Goal: Information Seeking & Learning: Find specific fact

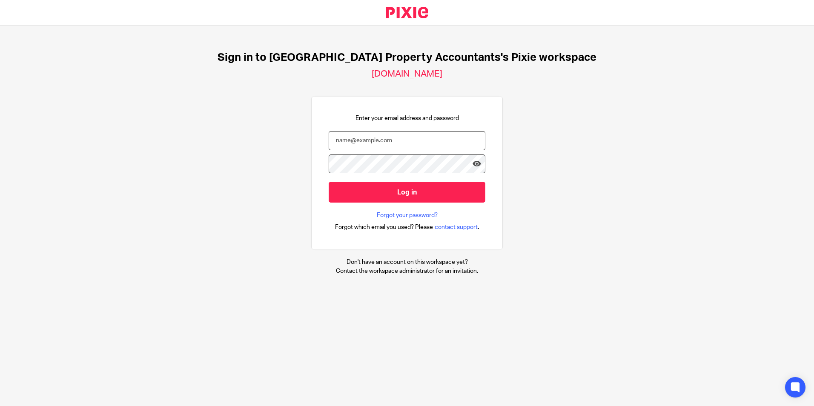
drag, startPoint x: 373, startPoint y: 137, endPoint x: 523, endPoint y: 139, distance: 149.8
click at [373, 137] on input "email" at bounding box center [407, 140] width 157 height 19
type input "[EMAIL_ADDRESS][DOMAIN_NAME]"
click at [0, 406] on div at bounding box center [0, 406] width 0 height 0
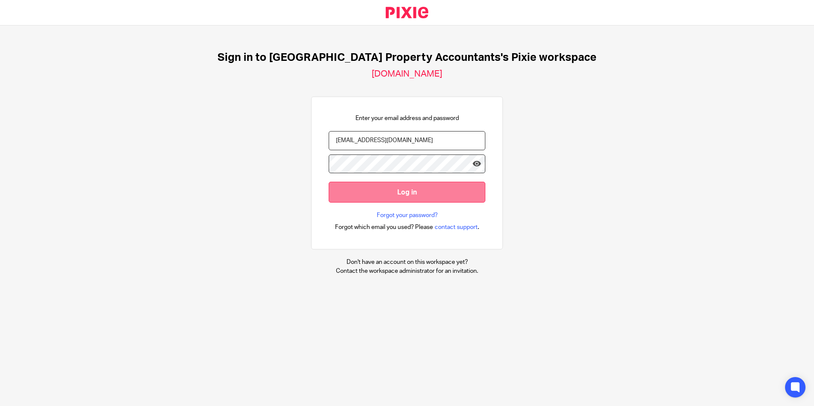
click at [389, 193] on input "Log in" at bounding box center [407, 192] width 157 height 21
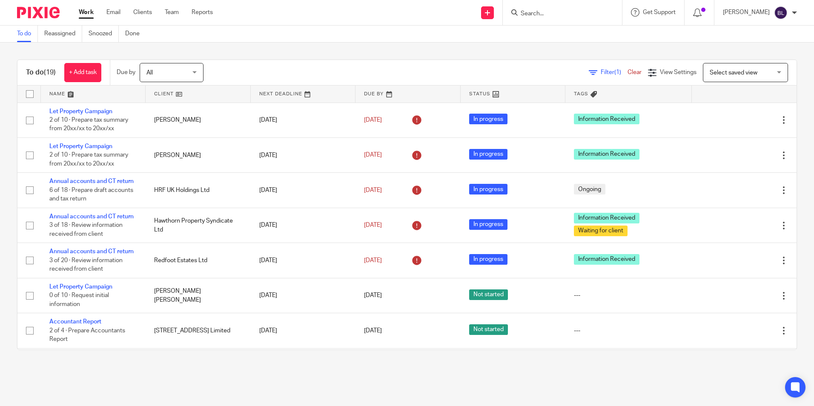
click at [535, 11] on input "Search" at bounding box center [558, 14] width 77 height 8
type input "reinal"
click at [601, 36] on link at bounding box center [600, 37] width 165 height 20
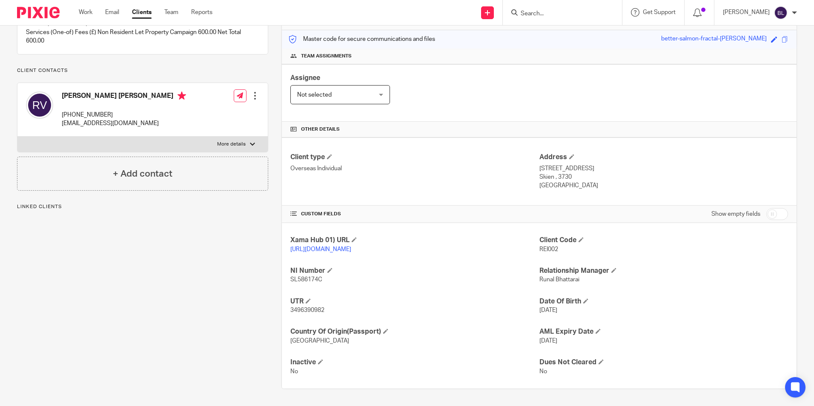
scroll to position [113, 0]
click at [595, 13] on input "Search" at bounding box center [558, 14] width 77 height 8
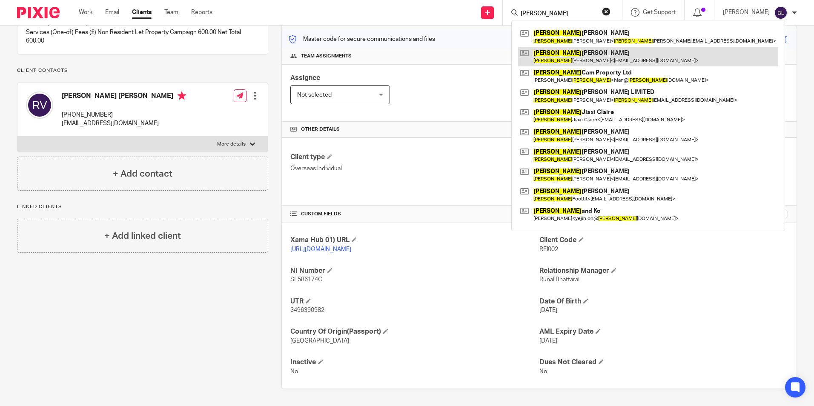
type input "lee"
click at [577, 55] on link at bounding box center [648, 57] width 260 height 20
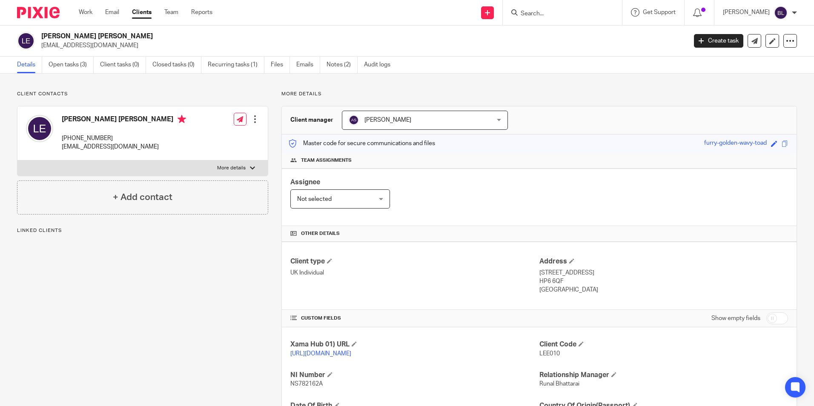
scroll to position [113, 0]
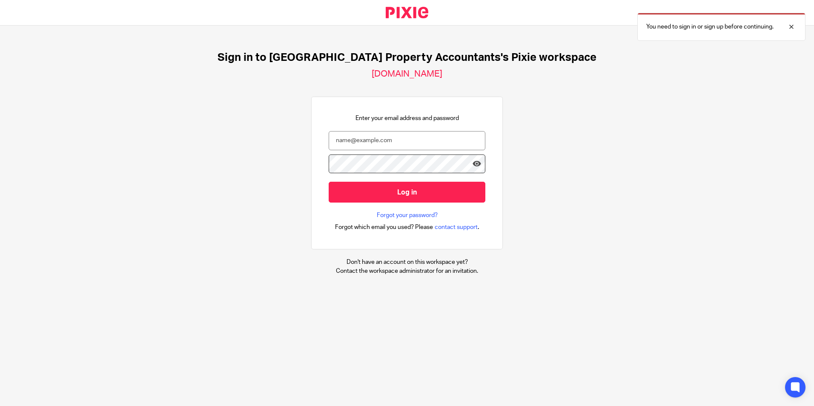
click at [0, 406] on div at bounding box center [0, 406] width 0 height 0
type input "barsha@ukpa.co.uk"
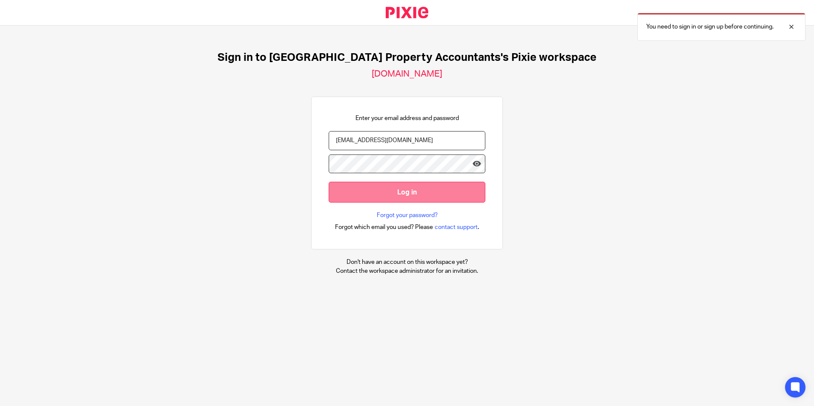
click at [407, 192] on input "Log in" at bounding box center [407, 192] width 157 height 21
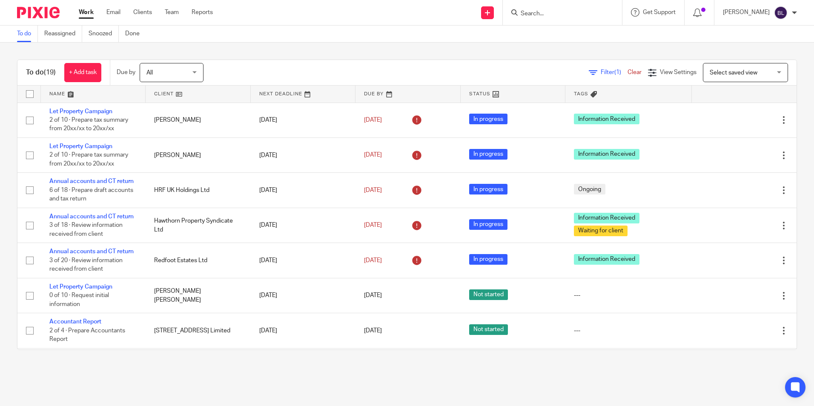
click at [577, 19] on div at bounding box center [562, 12] width 119 height 25
click at [554, 15] on input "Search" at bounding box center [558, 14] width 77 height 8
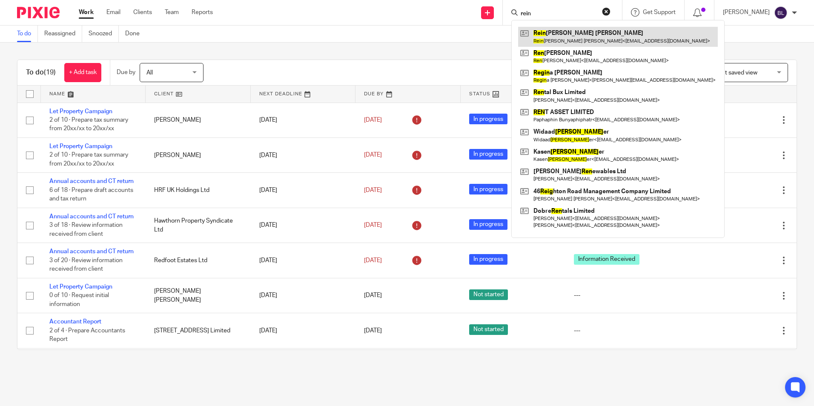
type input "rein"
click at [558, 29] on link at bounding box center [618, 37] width 200 height 20
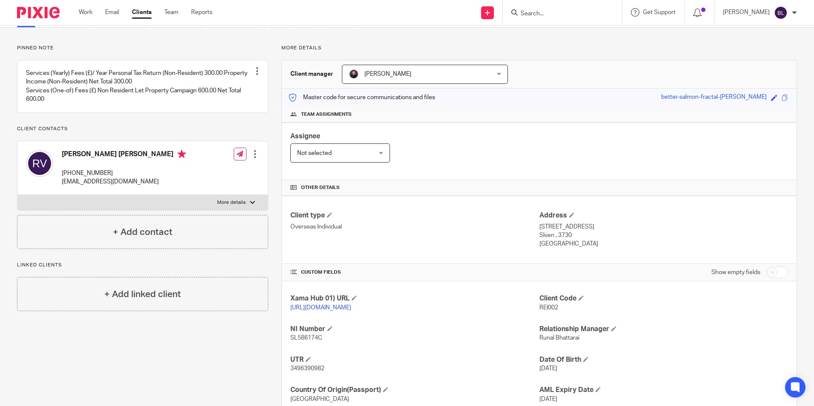
scroll to position [113, 0]
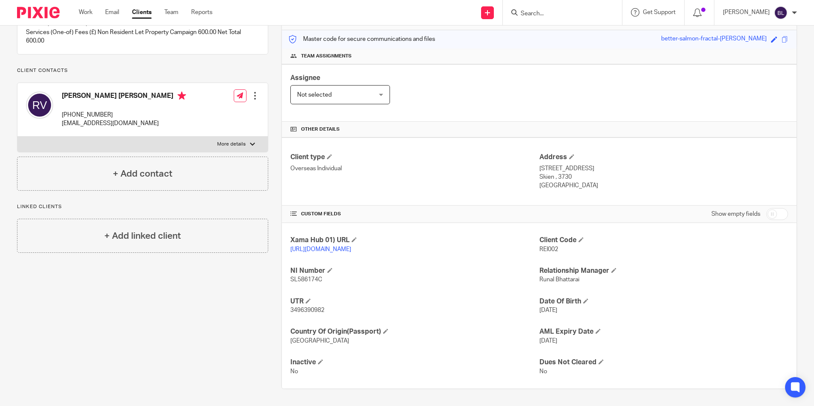
click at [304, 277] on span "SL586174C" at bounding box center [306, 280] width 32 height 6
copy span "SL586174C"
click at [306, 309] on span "3496390982" at bounding box center [307, 310] width 34 height 6
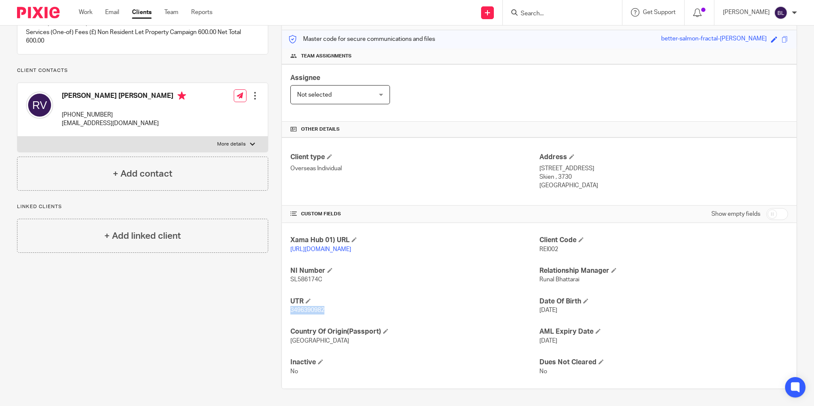
copy span "3496390982"
drag, startPoint x: 534, startPoint y: 159, endPoint x: 569, endPoint y: 160, distance: 34.9
click at [569, 160] on div "Client type Overseas Individual Address [STREET_ADDRESS] Skien , 3730 [GEOGRAPH…" at bounding box center [539, 171] width 515 height 68
drag, startPoint x: 569, startPoint y: 160, endPoint x: 596, endPoint y: 173, distance: 30.5
click at [604, 181] on p "[GEOGRAPHIC_DATA]" at bounding box center [663, 185] width 249 height 9
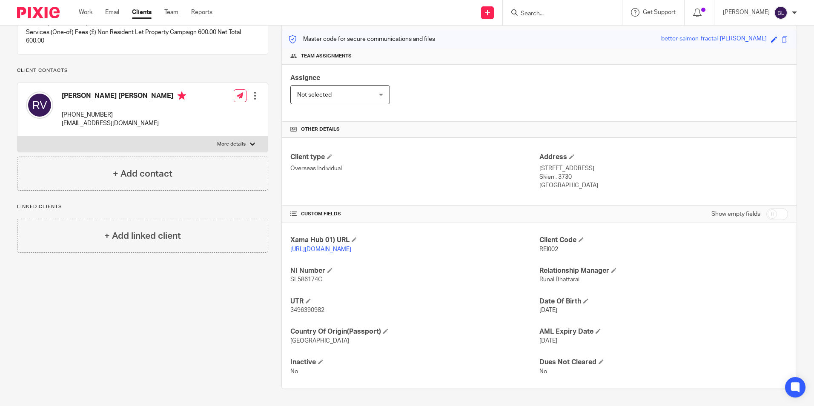
drag, startPoint x: 571, startPoint y: 160, endPoint x: 536, endPoint y: 162, distance: 34.9
click at [539, 164] on p "[STREET_ADDRESS]" at bounding box center [663, 168] width 249 height 9
copy p "Ulefossvegen"
drag, startPoint x: 574, startPoint y: 159, endPoint x: 550, endPoint y: 171, distance: 26.8
click at [550, 171] on div "Address [STREET_ADDRESS] Skien , 3730 [GEOGRAPHIC_DATA]" at bounding box center [663, 171] width 249 height 37
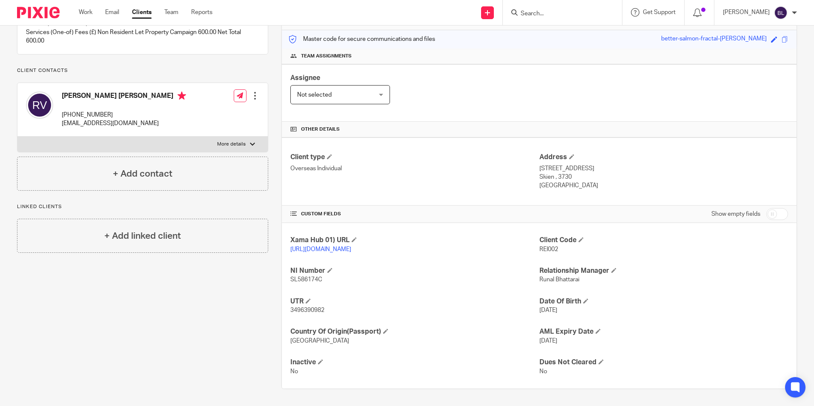
copy div "94 Skien"
drag, startPoint x: 555, startPoint y: 166, endPoint x: 564, endPoint y: 166, distance: 8.9
click at [564, 173] on p "Skien , 3730" at bounding box center [663, 177] width 249 height 9
drag, startPoint x: 564, startPoint y: 166, endPoint x: 579, endPoint y: 172, distance: 15.5
click at [579, 173] on p "Skien , 3730" at bounding box center [663, 177] width 249 height 9
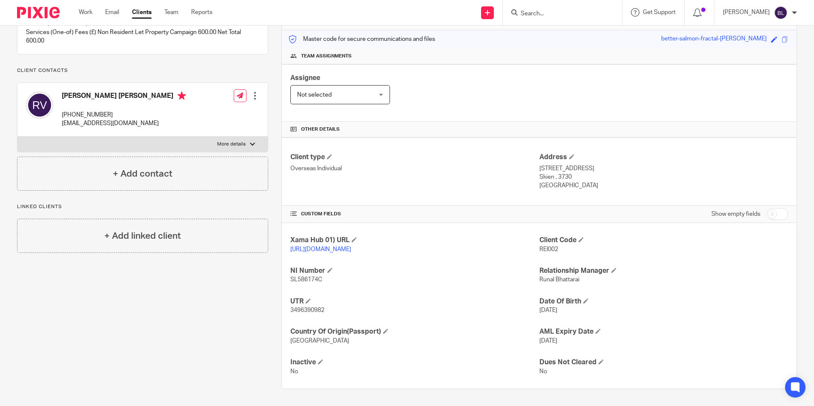
drag, startPoint x: 568, startPoint y: 168, endPoint x: 555, endPoint y: 168, distance: 13.2
click at [555, 173] on p "Skien , 3730" at bounding box center [663, 177] width 249 height 9
copy p "3730"
drag, startPoint x: 386, startPoint y: 353, endPoint x: 384, endPoint y: 348, distance: 5.9
click at [386, 353] on div "Xama Hub 01) URL [URL][DOMAIN_NAME] Client Code REI002 NI Number SL586174C Rela…" at bounding box center [539, 306] width 515 height 166
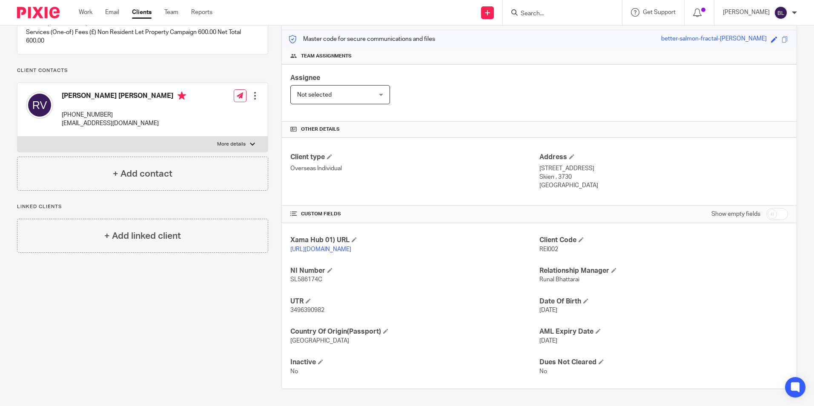
click at [590, 14] on input "Search" at bounding box center [558, 14] width 77 height 8
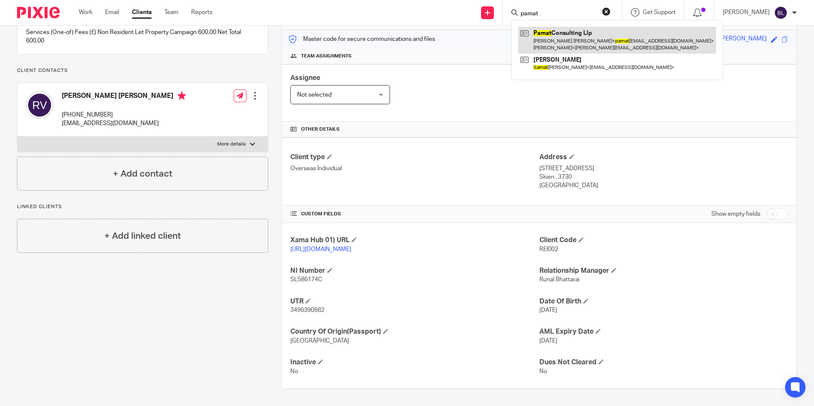
type input "pamat"
click at [584, 31] on link at bounding box center [617, 40] width 198 height 26
click at [581, 34] on link at bounding box center [617, 40] width 198 height 26
